Goal: Task Accomplishment & Management: Manage account settings

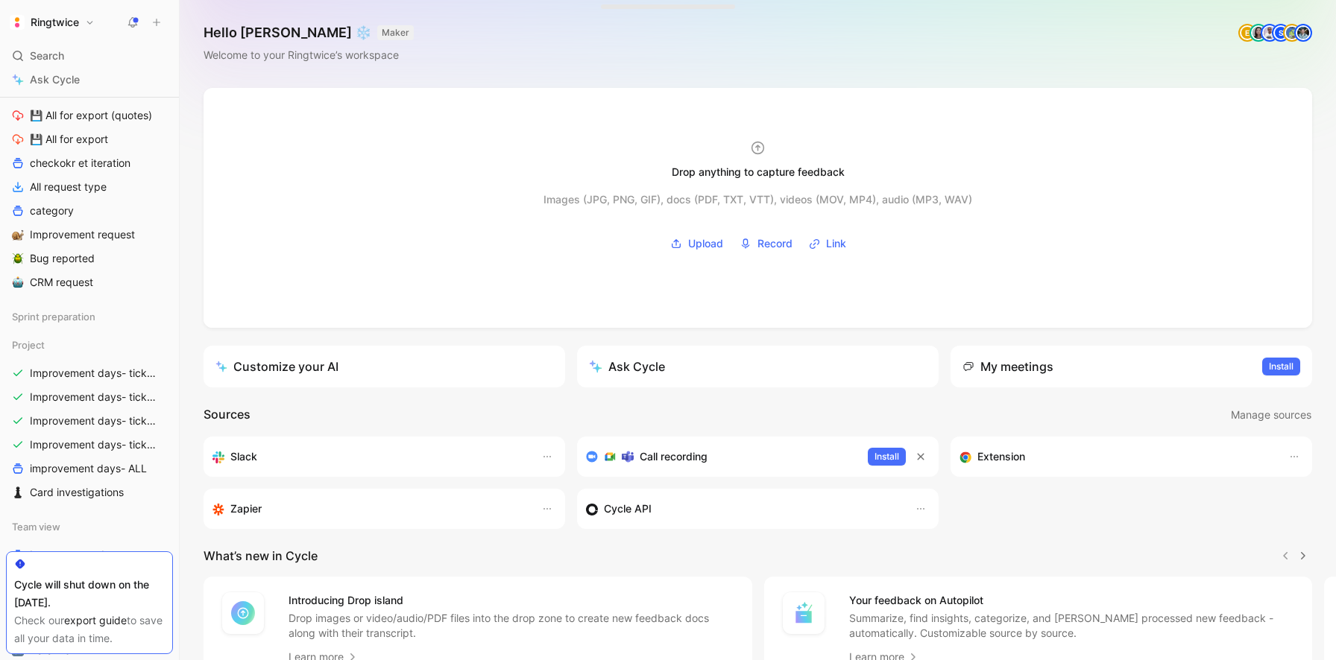
scroll to position [186, 0]
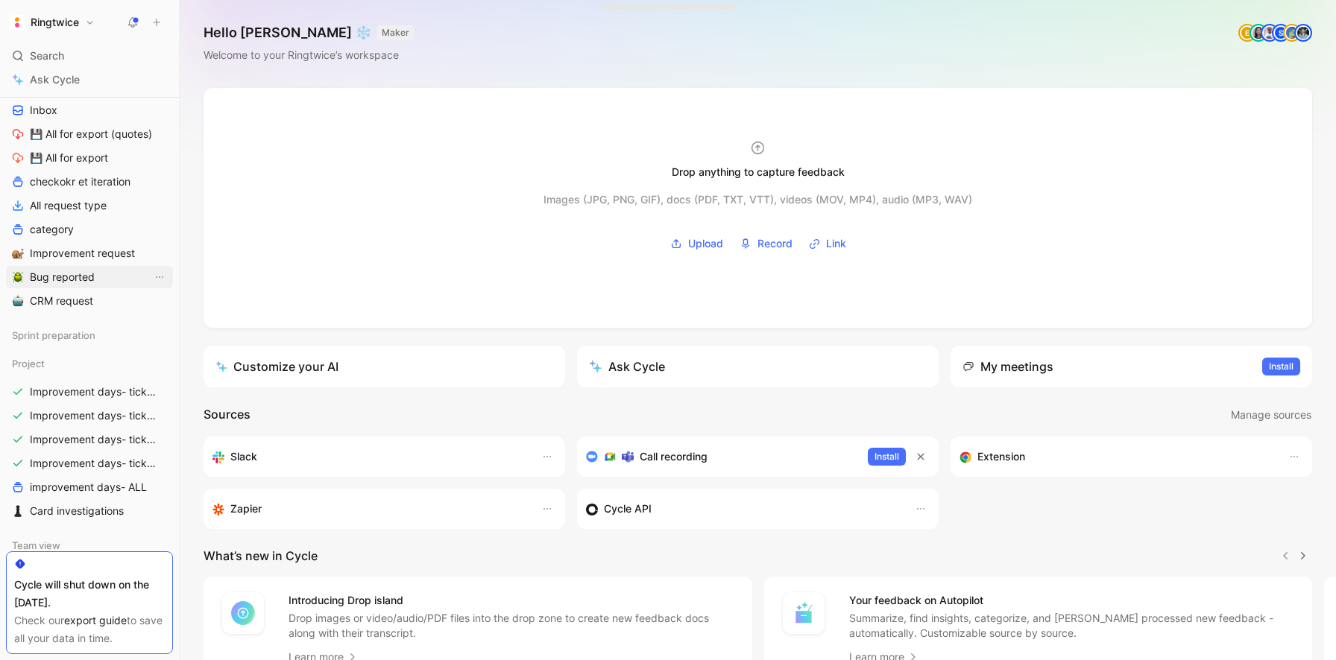
click at [78, 280] on span "Bug reported" at bounding box center [62, 277] width 65 height 15
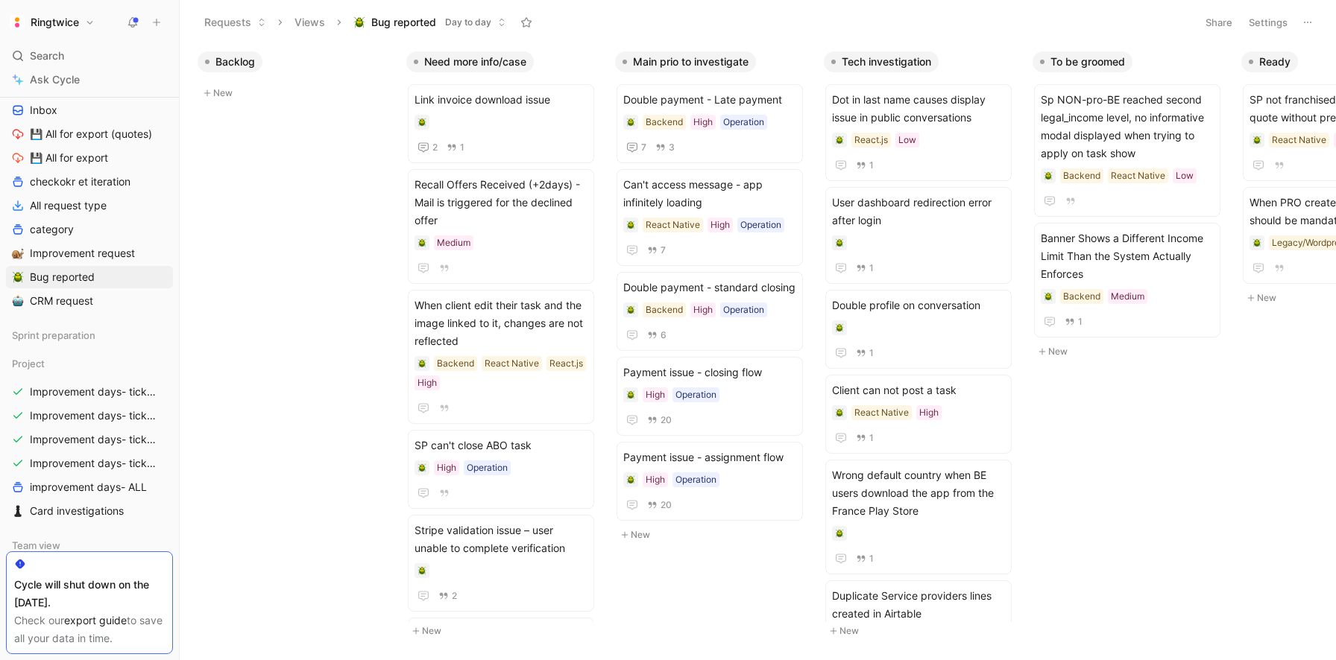
click at [223, 95] on button "New" at bounding box center [295, 93] width 197 height 18
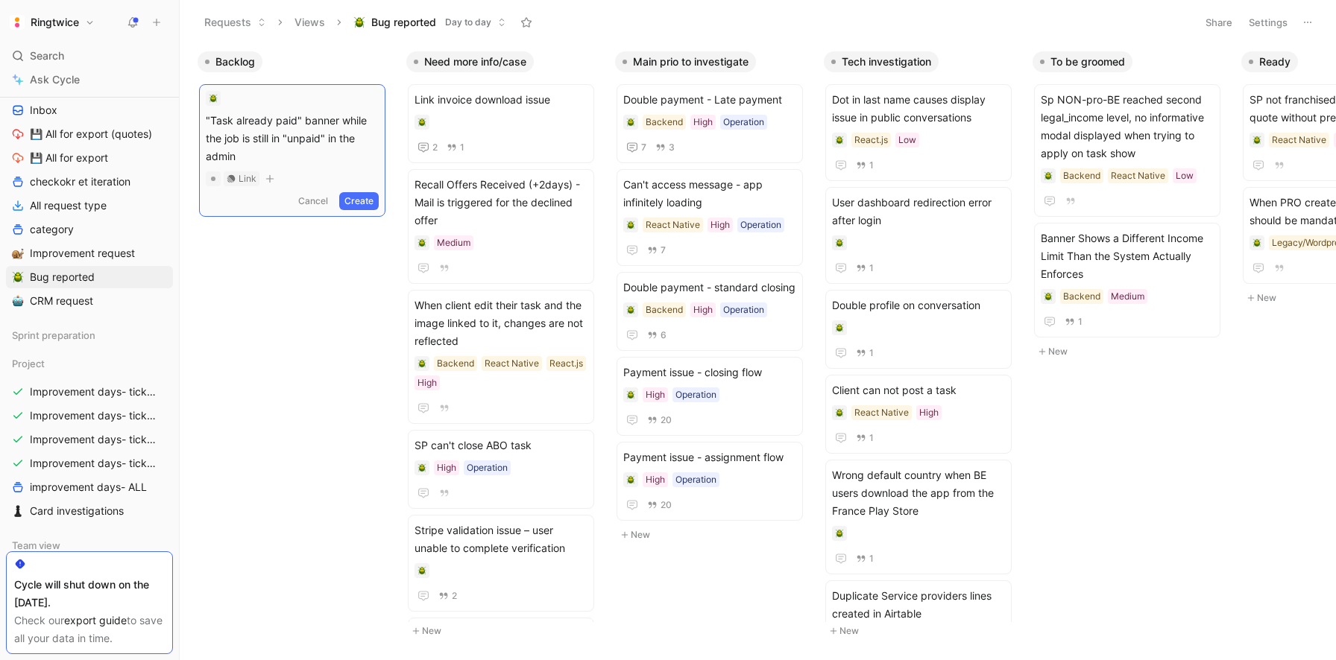
click at [362, 192] on button "Create" at bounding box center [358, 201] width 39 height 18
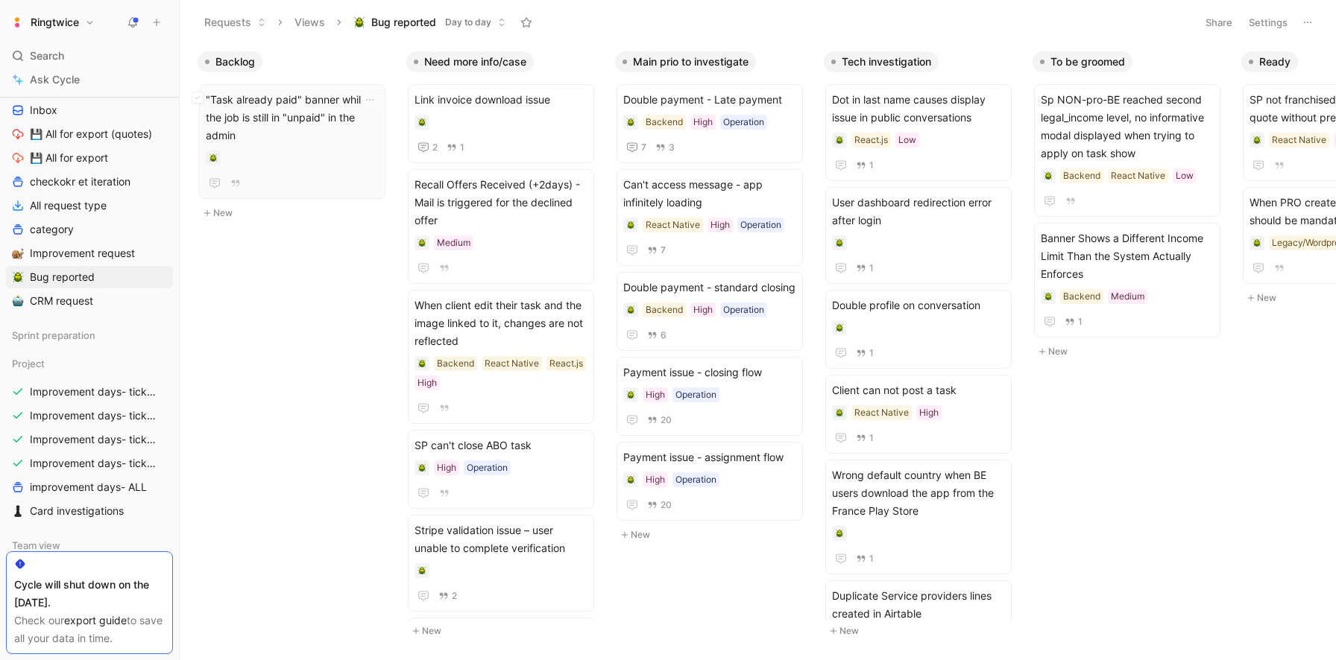
click at [322, 125] on span ""Task already paid" banner while the job is still in "unpaid" in the admin" at bounding box center [292, 118] width 173 height 54
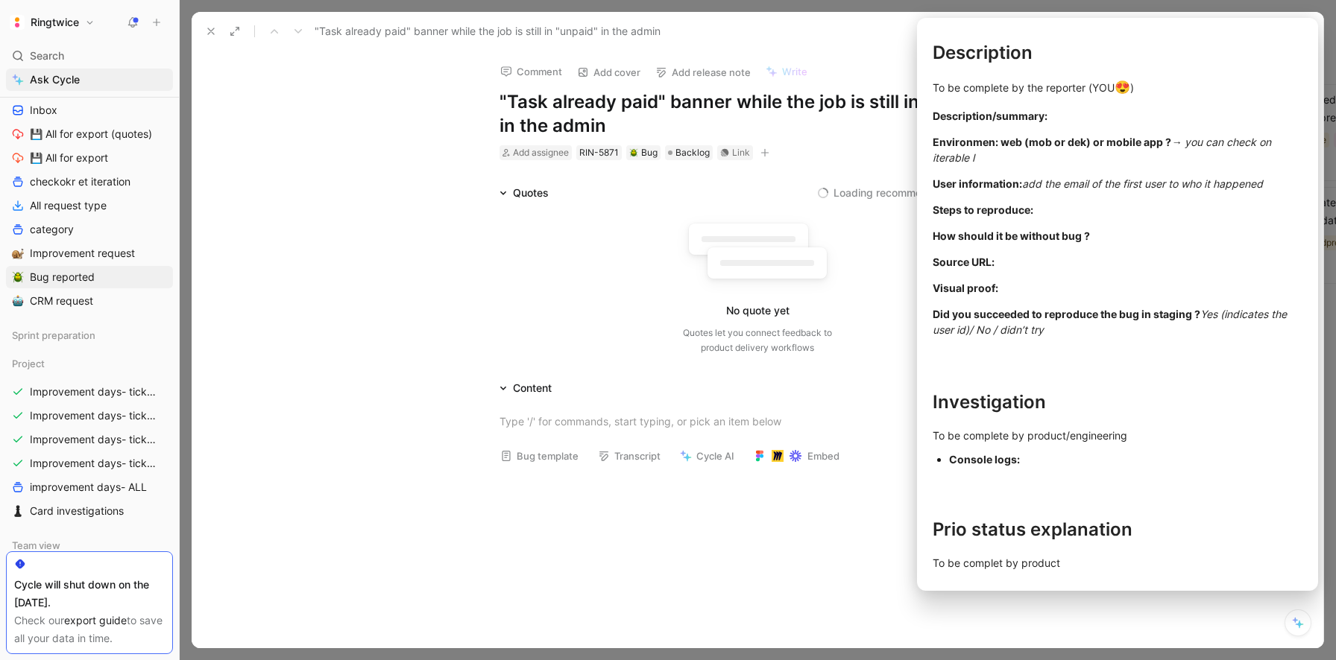
click at [568, 458] on button "Bug template" at bounding box center [539, 456] width 92 height 21
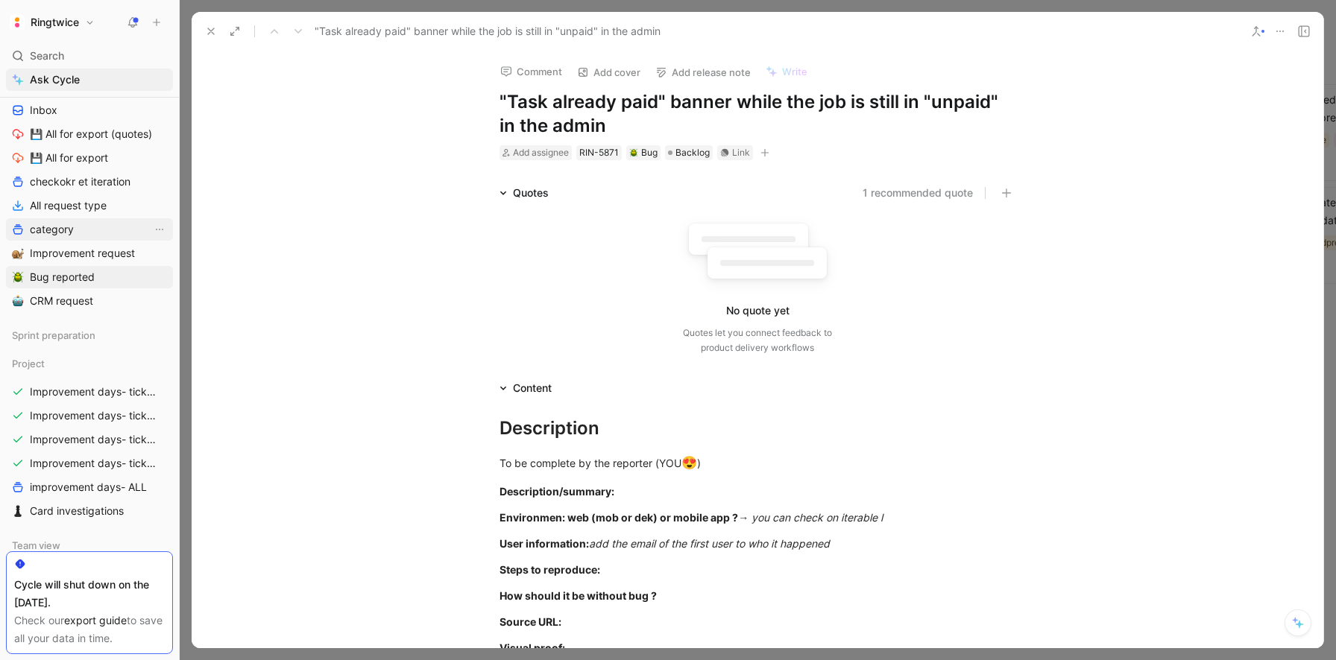
scroll to position [100, 0]
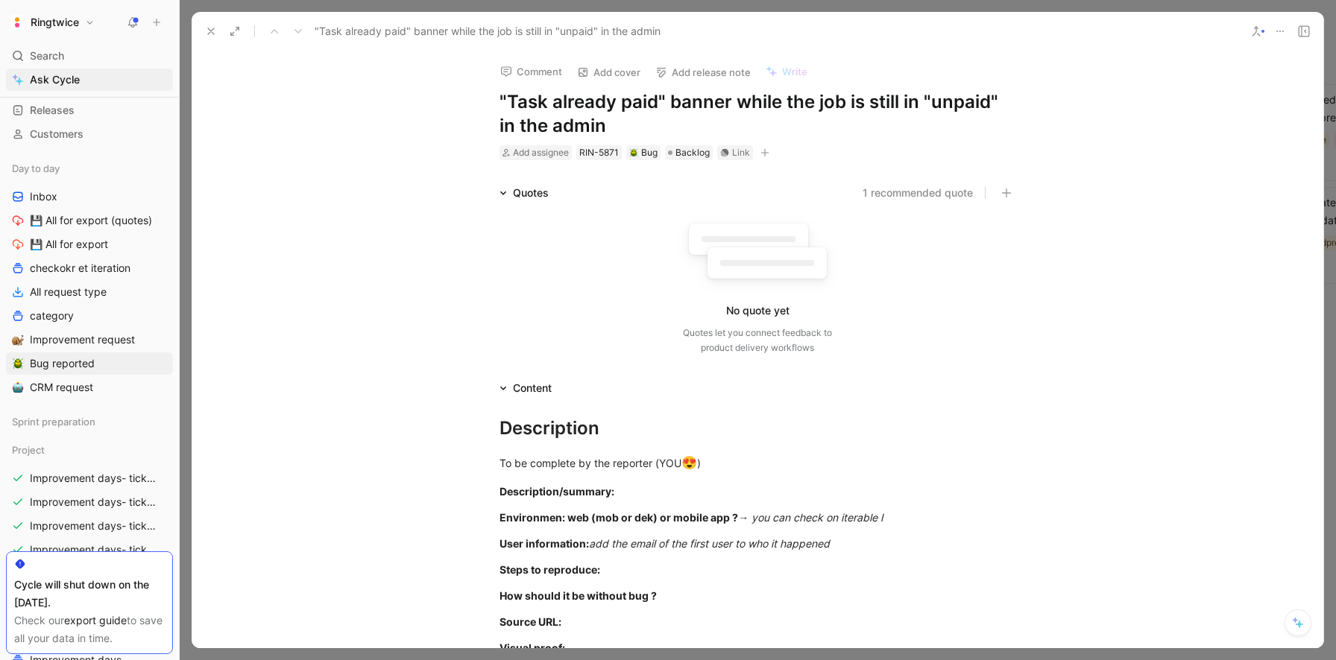
click at [612, 106] on h1 ""Task already paid" banner while the job is still in "unpaid" in the admin" at bounding box center [757, 114] width 516 height 48
copy h1 ""Task already paid" banner while the job is still in "unpaid" in the admin"
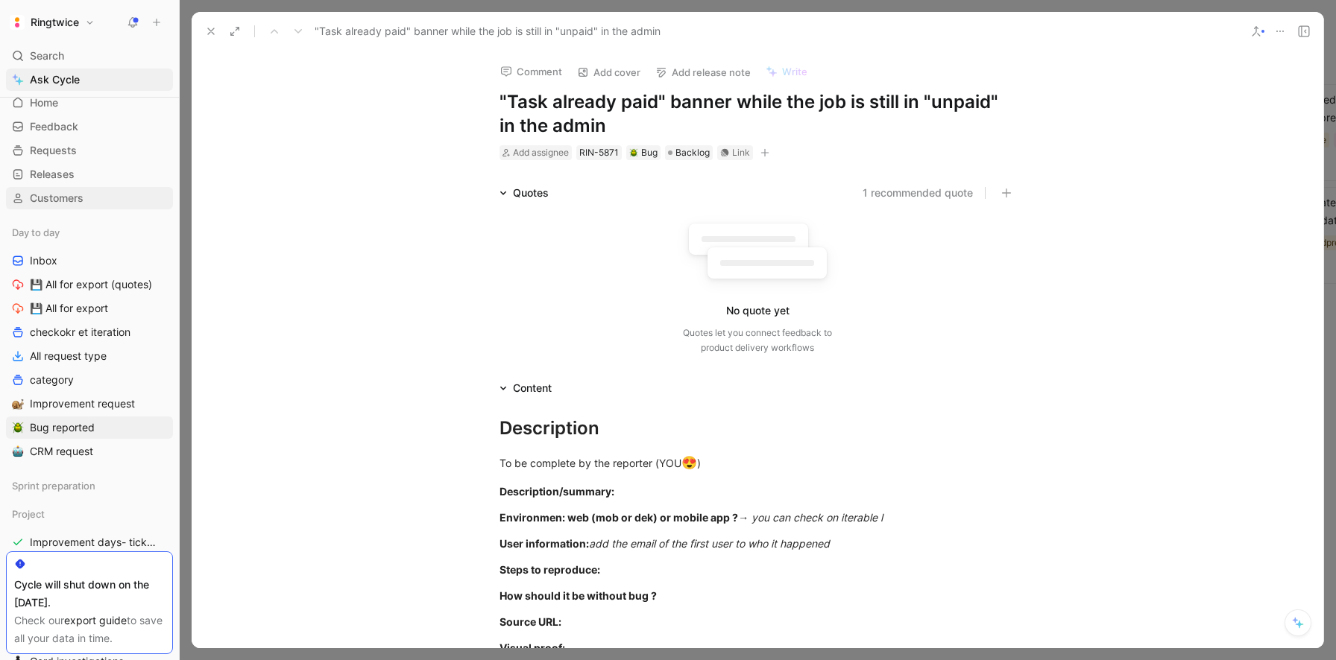
scroll to position [0, 0]
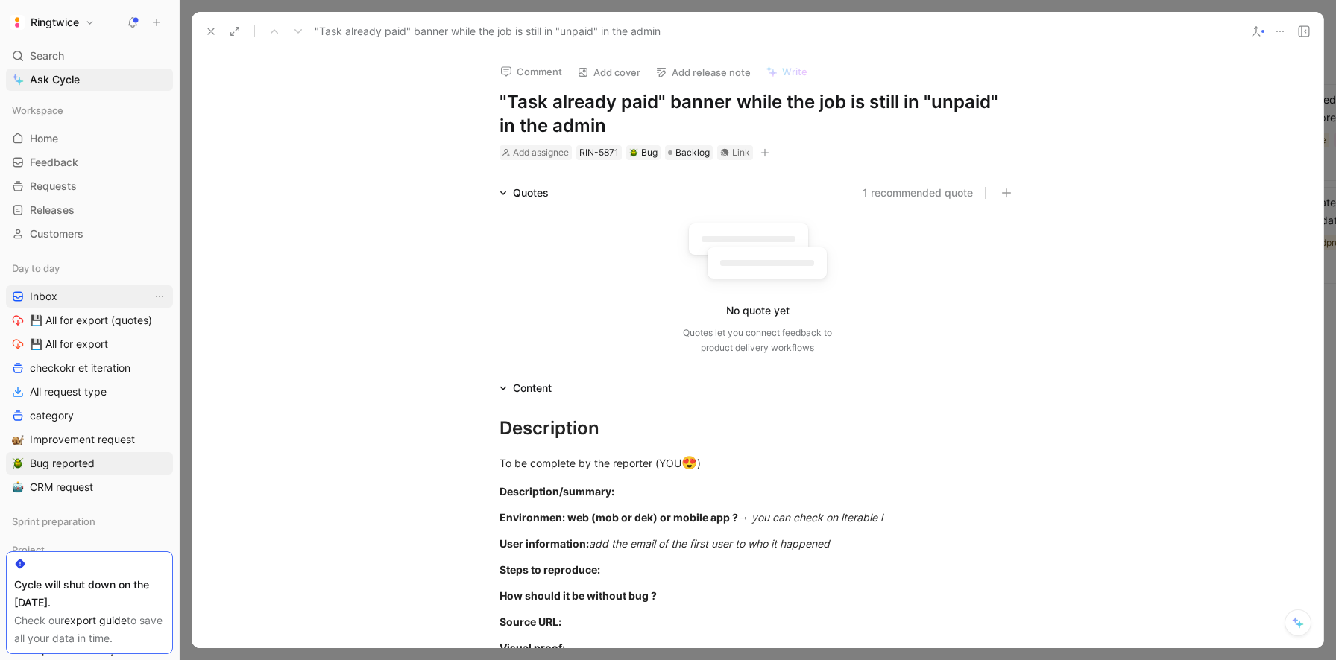
click at [45, 294] on span "Inbox" at bounding box center [44, 296] width 28 height 15
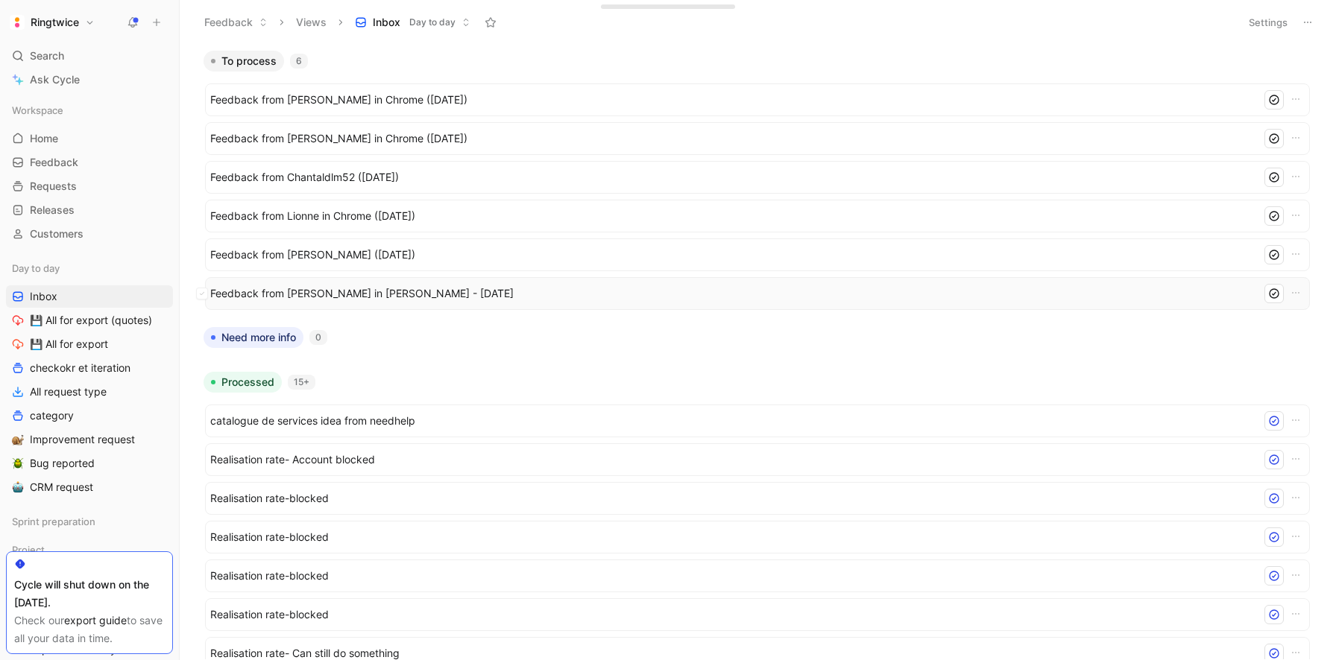
click at [317, 294] on span "Feedback from [PERSON_NAME] in [PERSON_NAME] - [DATE]" at bounding box center [732, 294] width 1045 height 18
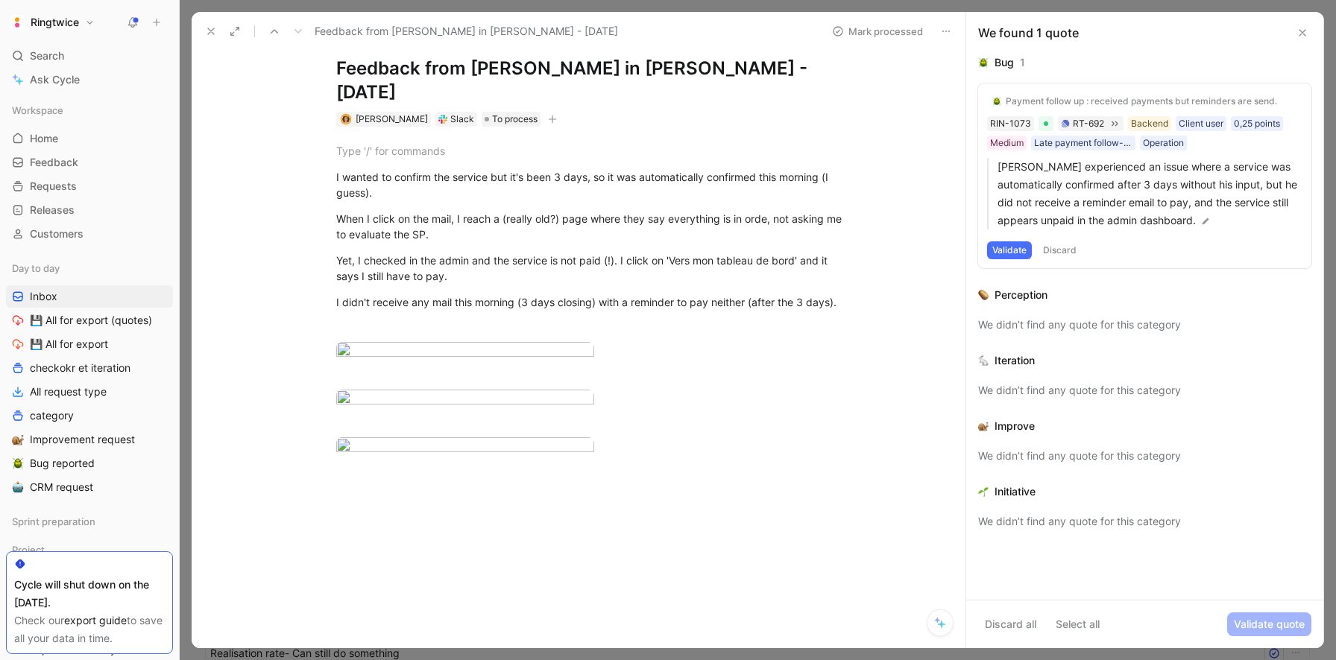
scroll to position [22, 0]
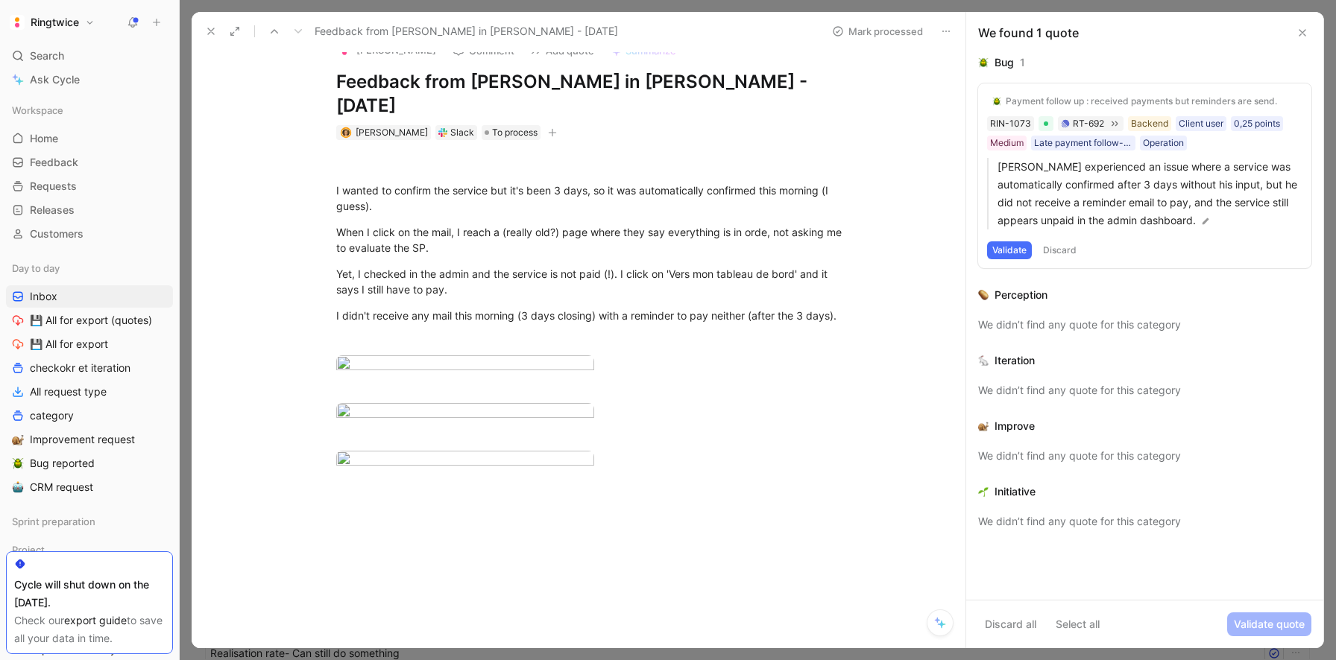
click at [399, 224] on div "When I click on the mail, I reach a (really old?) page where they say everythin…" at bounding box center [594, 239] width 516 height 31
click at [373, 152] on p at bounding box center [594, 164] width 572 height 25
drag, startPoint x: 337, startPoint y: 165, endPoint x: 867, endPoint y: 310, distance: 550.2
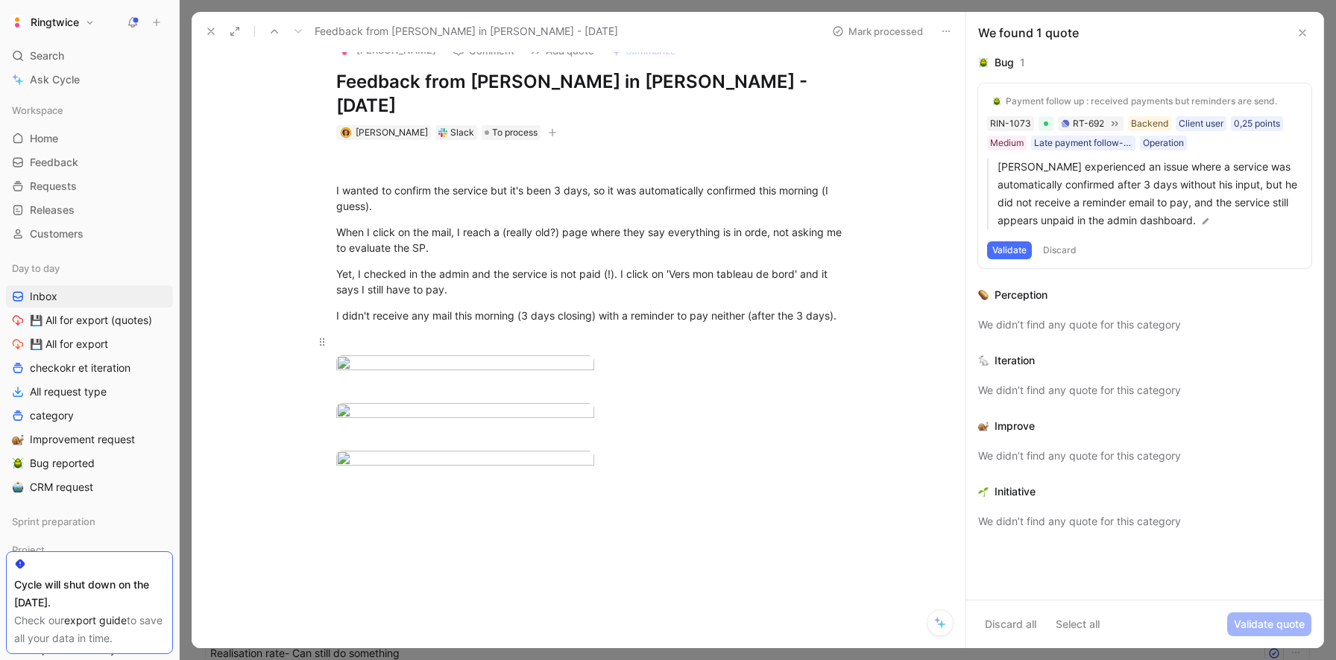
click at [867, 310] on div "I wanted to confirm the service but it's been 3 days, so it was automatically c…" at bounding box center [594, 324] width 742 height 369
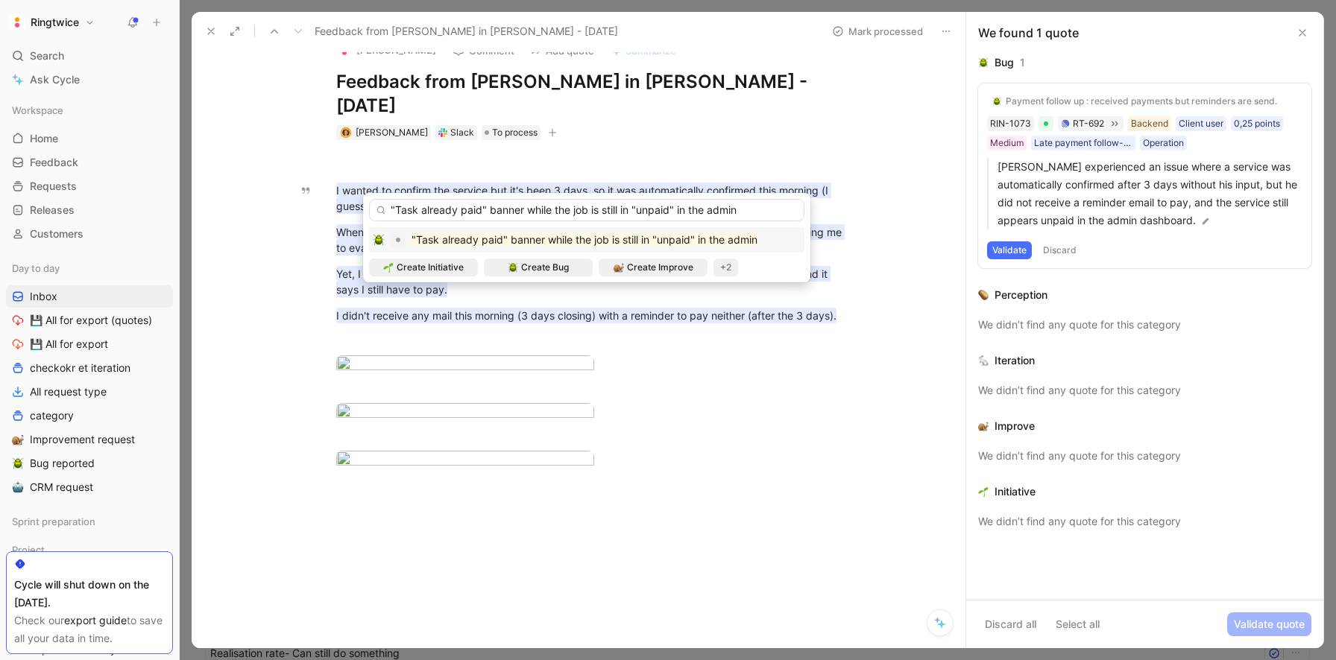
type input ""Task already paid" banner while the job is still in "unpaid" in the admin"
click at [440, 237] on mark ""Task already paid" banner while the job is still in "unpaid" in the admin" at bounding box center [584, 239] width 346 height 13
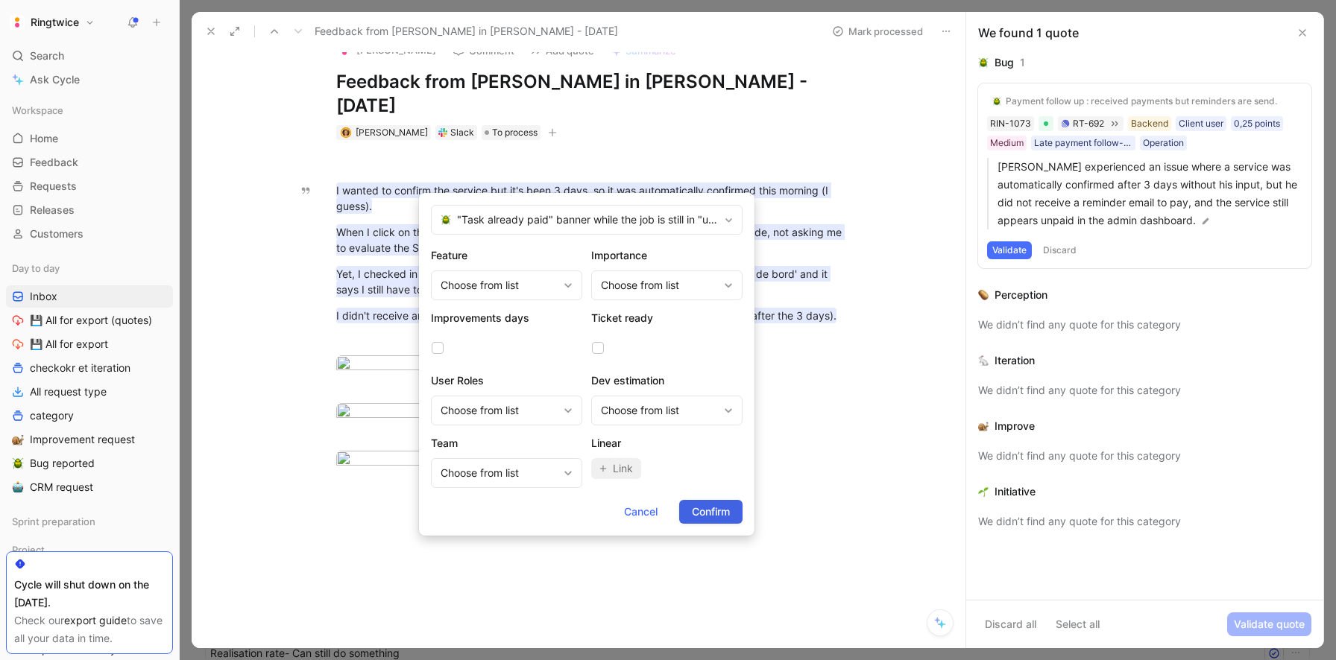
click at [703, 511] on span "Confirm" at bounding box center [711, 512] width 38 height 18
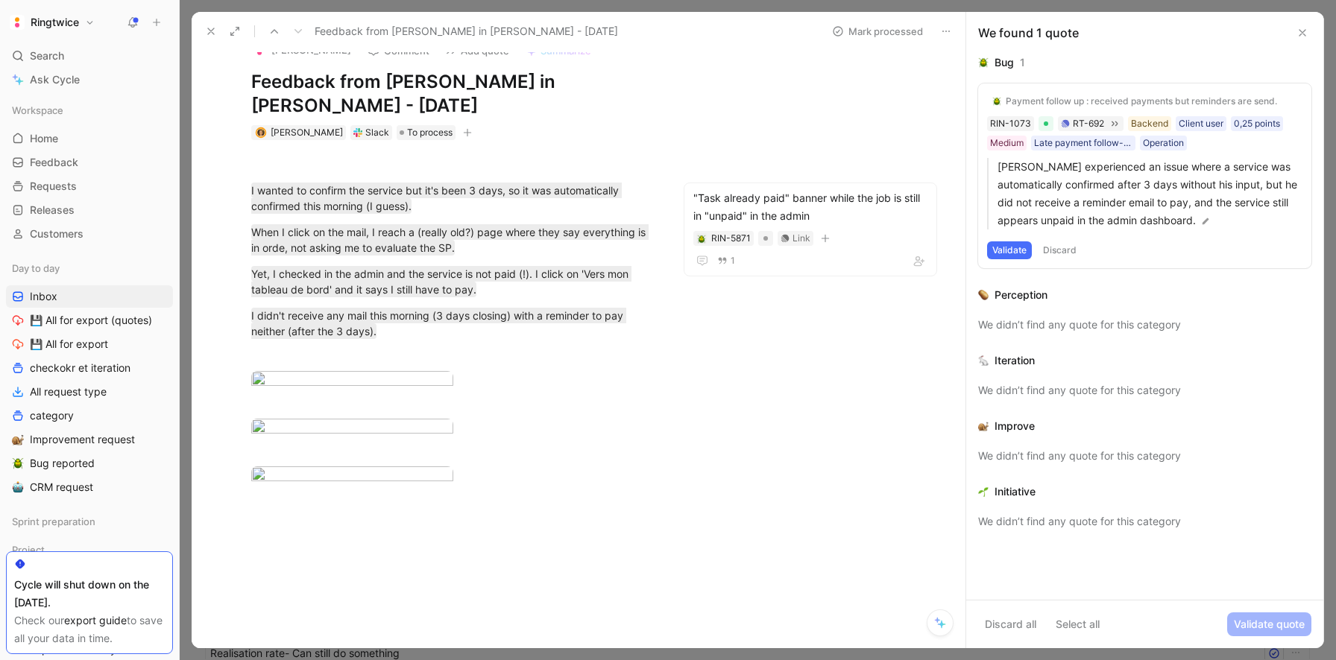
click at [885, 34] on button "Mark processed" at bounding box center [877, 31] width 104 height 21
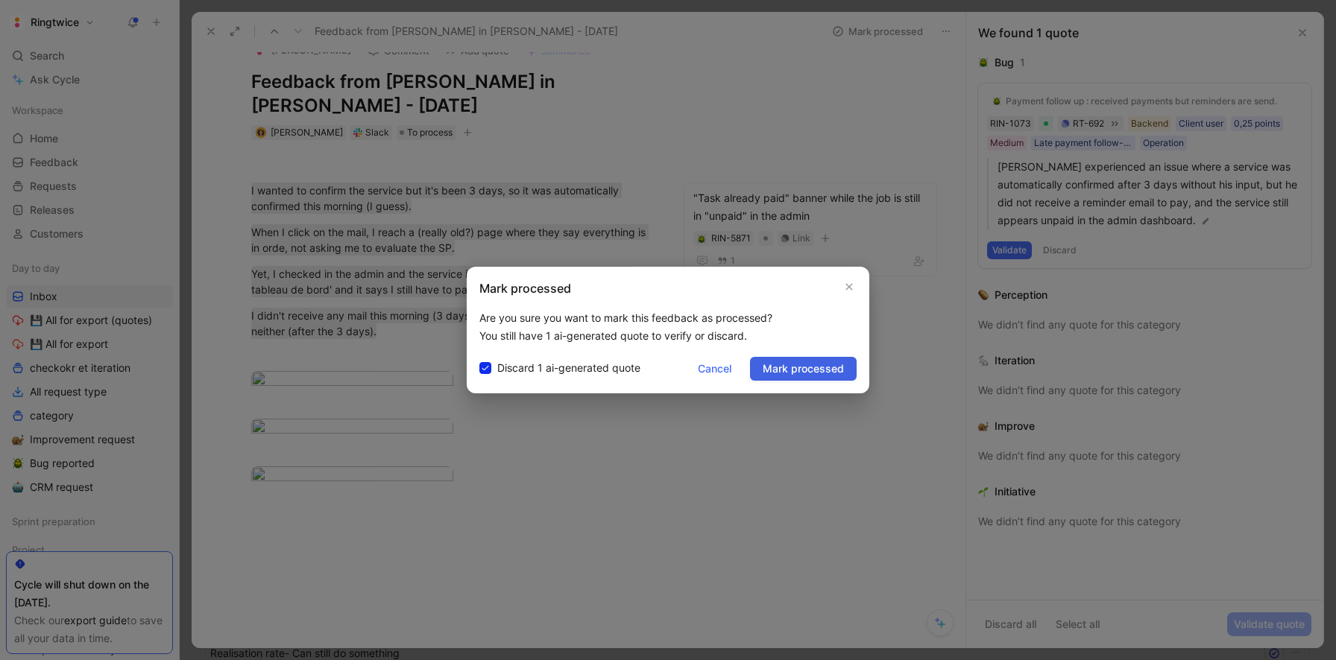
click at [783, 371] on span "Mark processed" at bounding box center [802, 369] width 81 height 18
